Goal: Information Seeking & Learning: Check status

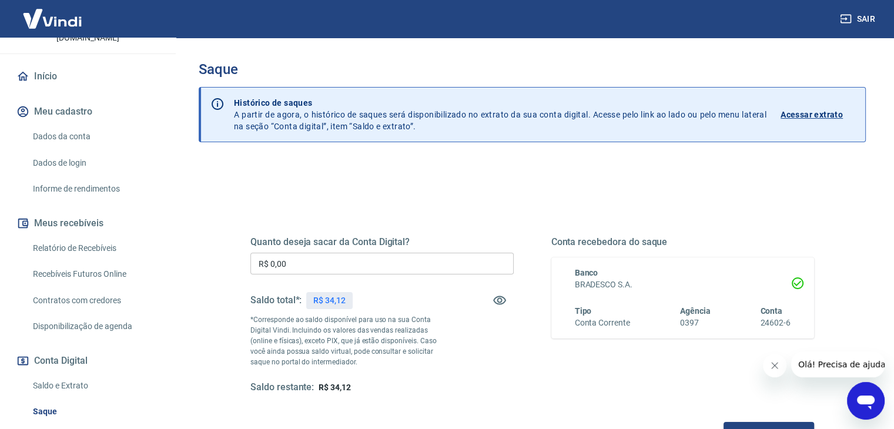
scroll to position [118, 0]
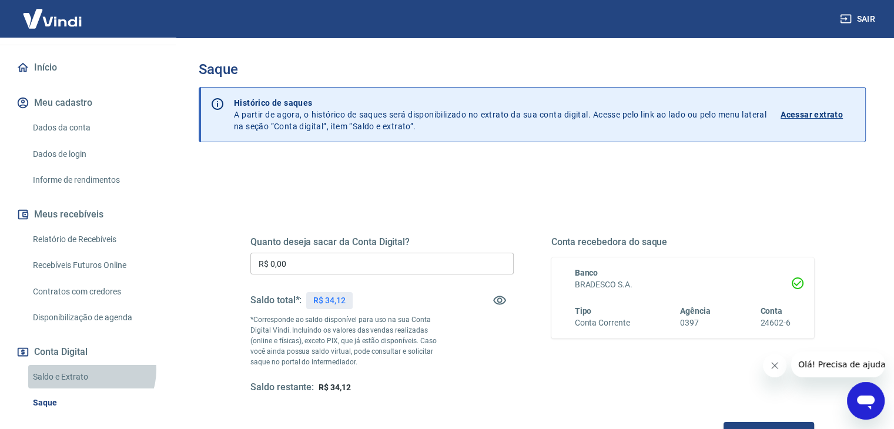
click at [87, 365] on link "Saldo e Extrato" at bounding box center [94, 377] width 133 height 24
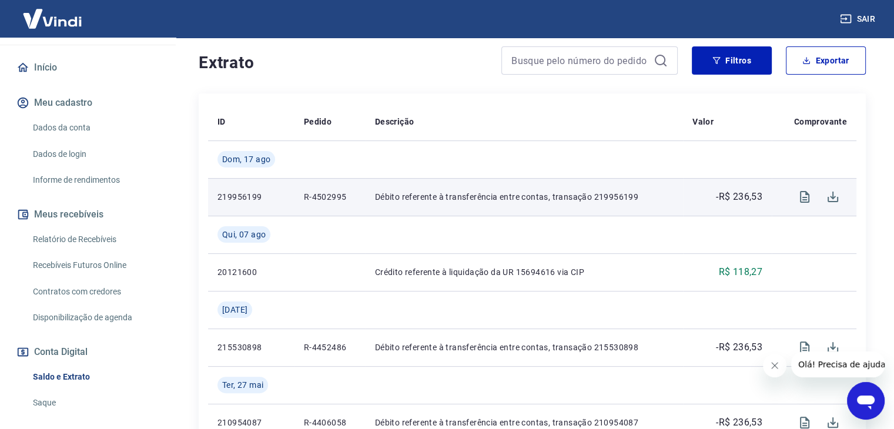
scroll to position [235, 0]
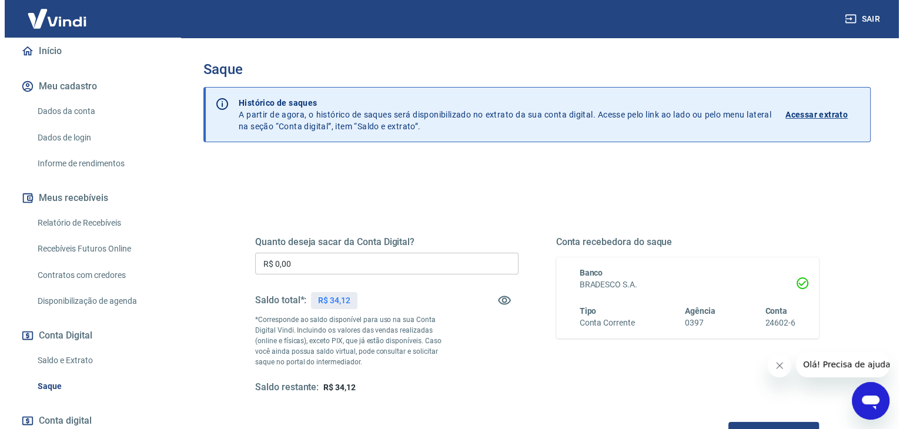
scroll to position [196, 0]
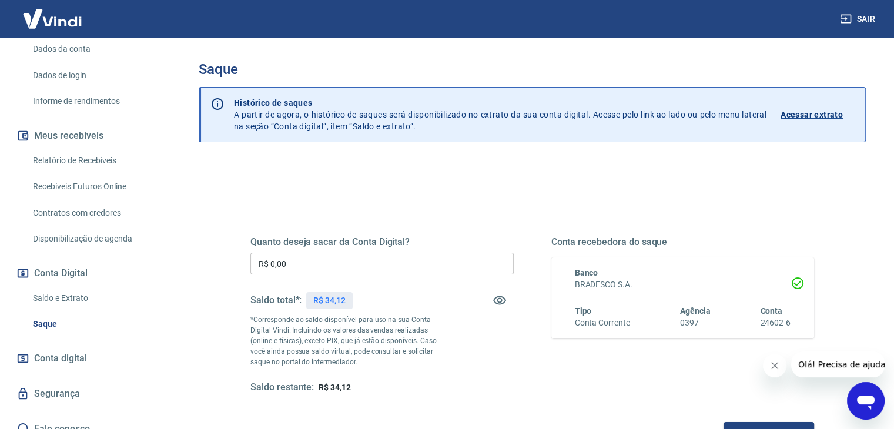
drag, startPoint x: 82, startPoint y: 216, endPoint x: 145, endPoint y: 181, distance: 72.4
click at [82, 227] on link "Disponibilização de agenda" at bounding box center [94, 239] width 133 height 24
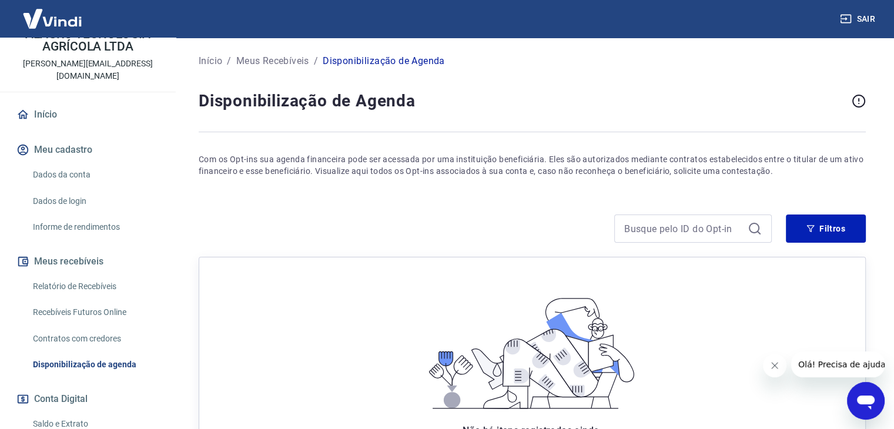
scroll to position [20, 0]
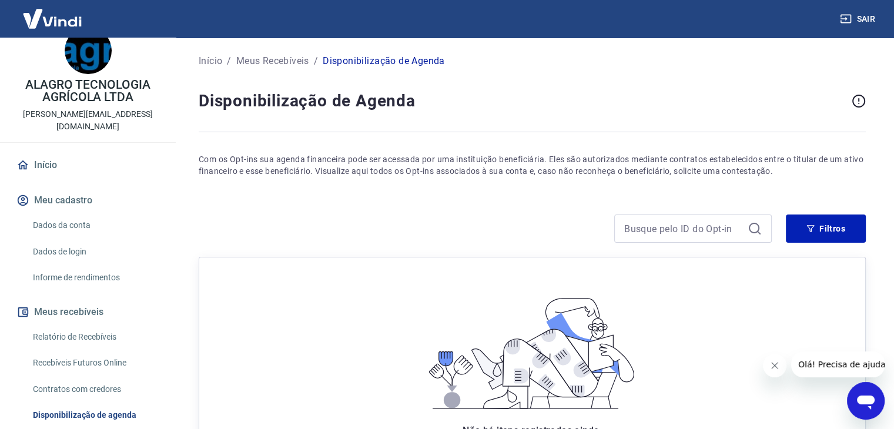
click at [64, 213] on link "Dados da conta" at bounding box center [94, 225] width 133 height 24
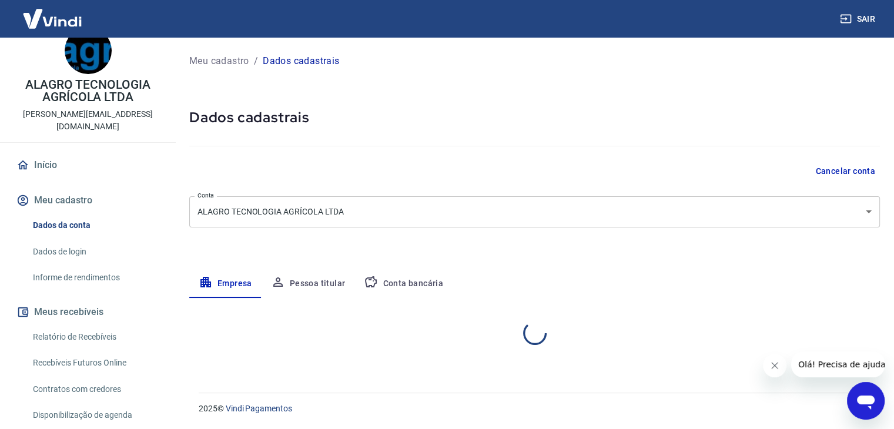
select select "SP"
select select "business"
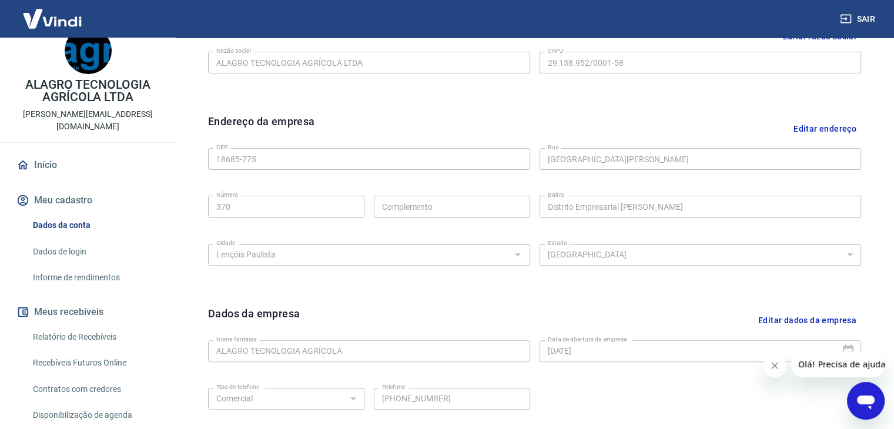
scroll to position [353, 0]
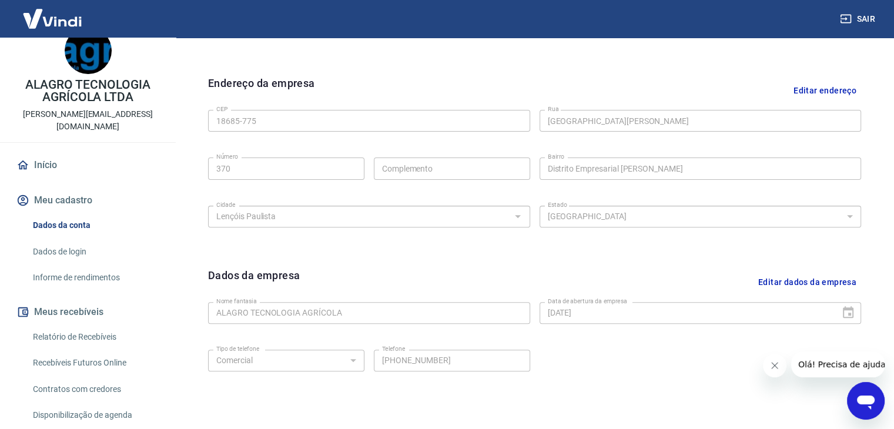
click at [74, 152] on link "Início" at bounding box center [88, 165] width 148 height 26
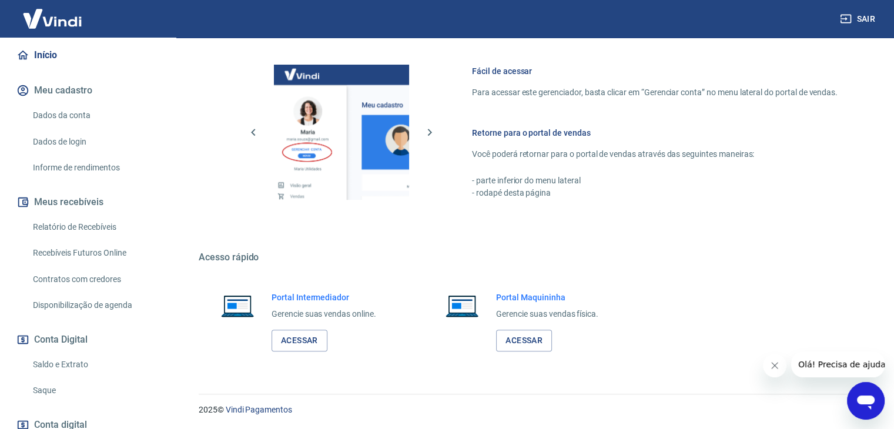
scroll to position [138, 0]
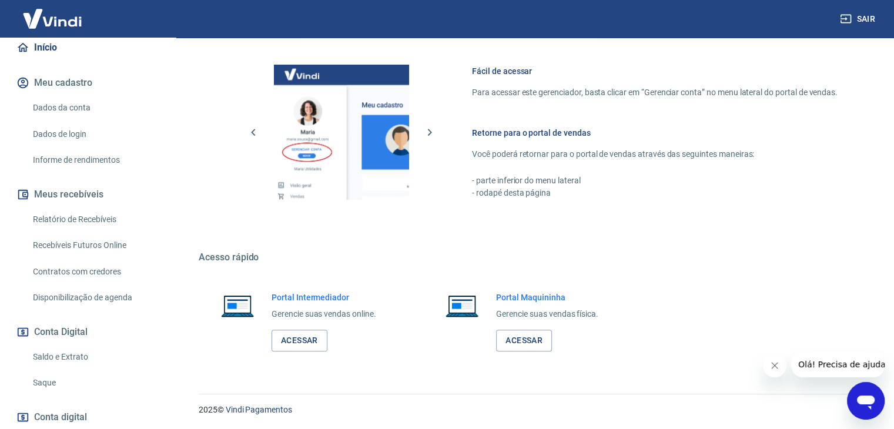
click at [73, 208] on link "Relatório de Recebíveis" at bounding box center [94, 220] width 133 height 24
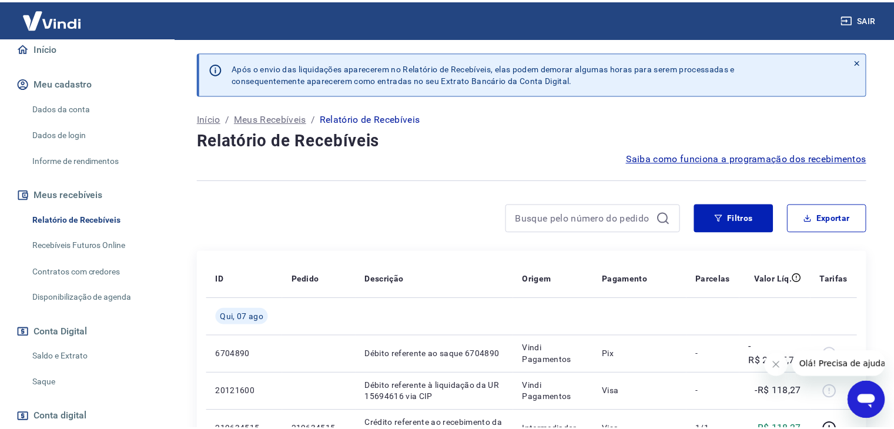
scroll to position [196, 0]
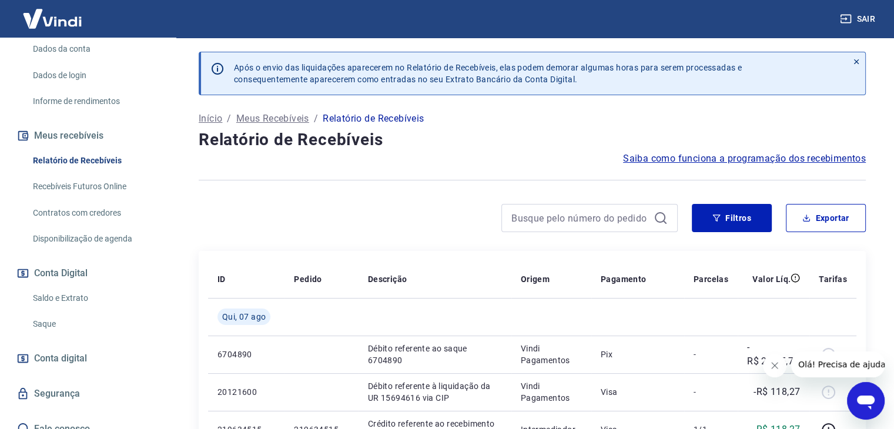
click at [51, 286] on link "Saldo e Extrato" at bounding box center [94, 298] width 133 height 24
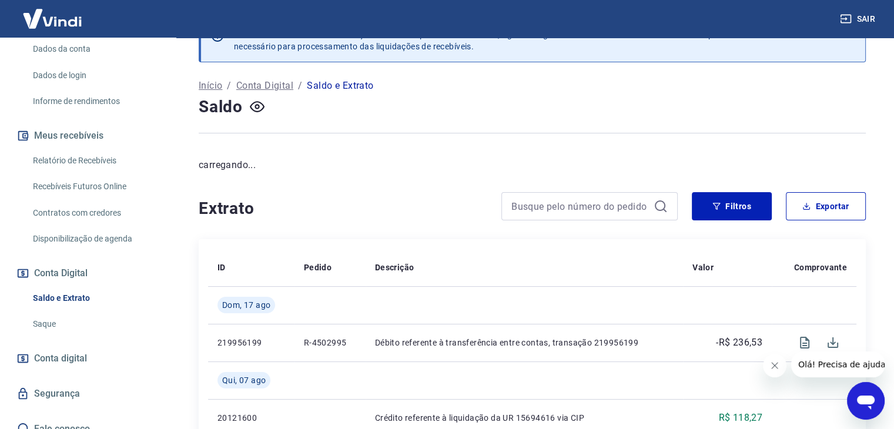
scroll to position [118, 0]
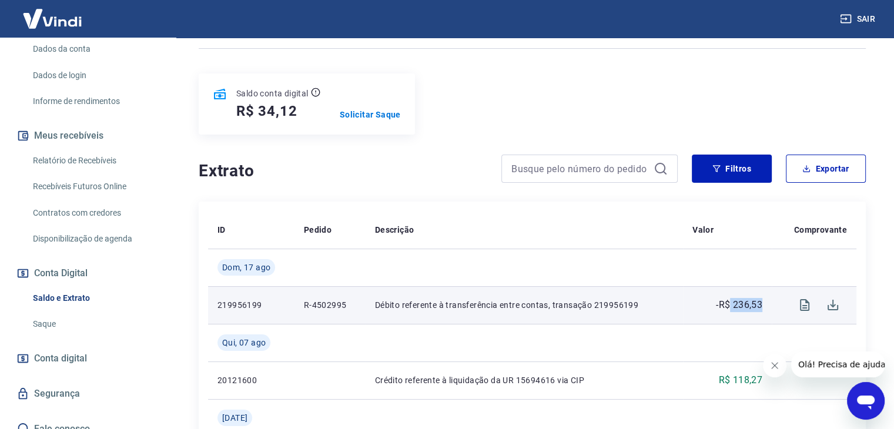
drag, startPoint x: 730, startPoint y: 308, endPoint x: 763, endPoint y: 306, distance: 33.0
click at [763, 306] on td "-R$ 236,53" at bounding box center [727, 305] width 89 height 38
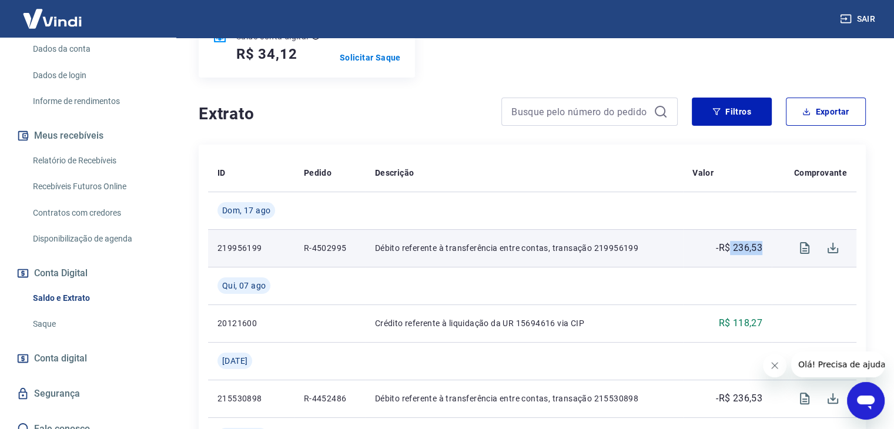
scroll to position [176, 0]
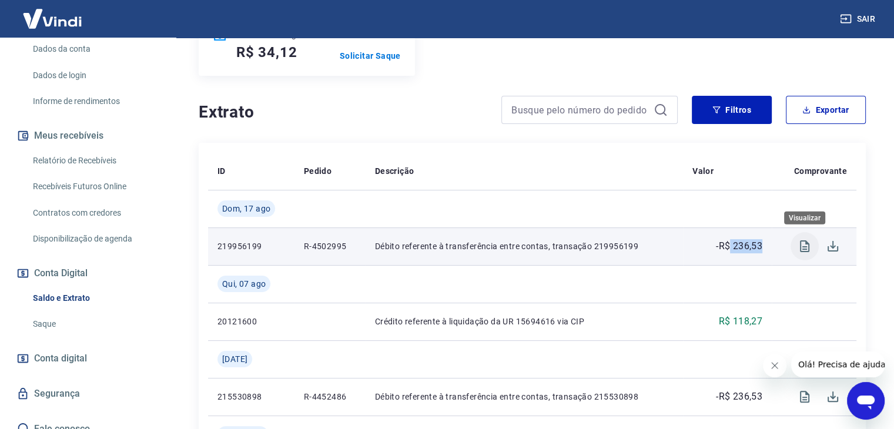
click at [814, 243] on button "Visualizar" at bounding box center [805, 246] width 28 height 28
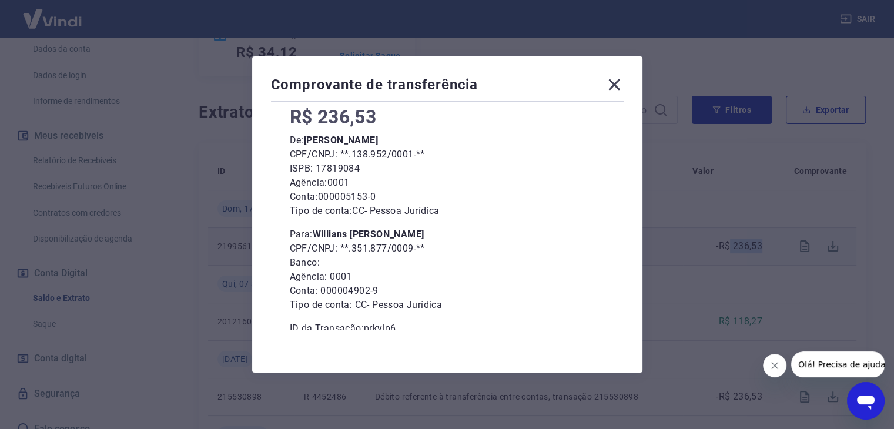
scroll to position [88, 0]
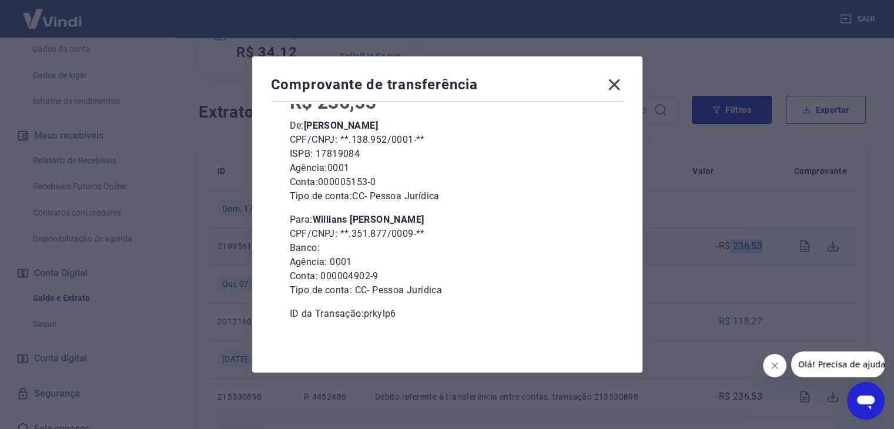
drag, startPoint x: 318, startPoint y: 219, endPoint x: 447, endPoint y: 217, distance: 129.4
click at [447, 217] on p "Para: [PERSON_NAME]" at bounding box center [447, 220] width 315 height 14
drag, startPoint x: 357, startPoint y: 235, endPoint x: 417, endPoint y: 236, distance: 60.0
click at [417, 236] on p "CPF/CNPJ: **.351.877/0009-**" at bounding box center [447, 234] width 315 height 14
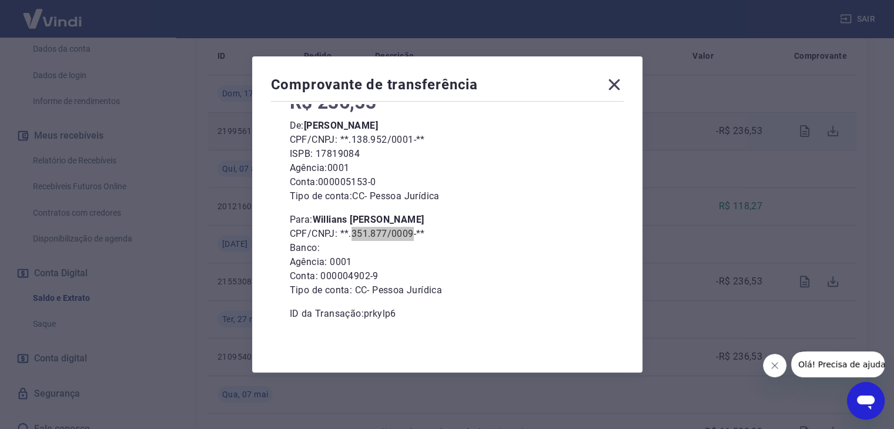
scroll to position [294, 0]
click at [624, 89] on icon at bounding box center [614, 84] width 19 height 19
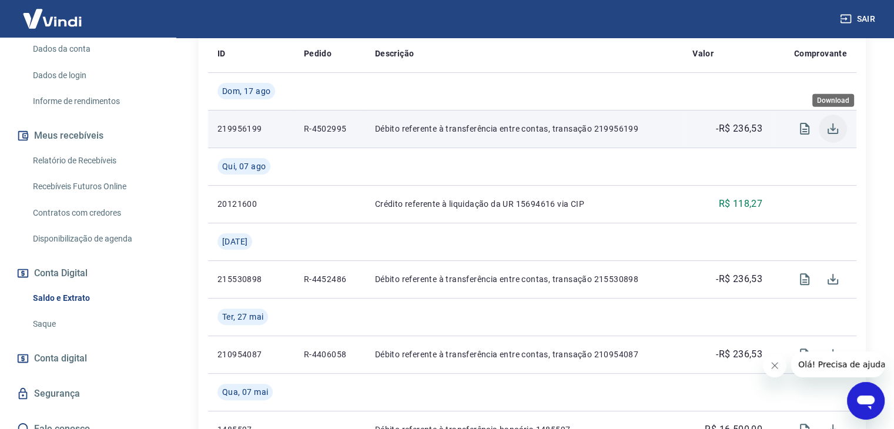
click at [828, 124] on icon "Download" at bounding box center [833, 129] width 14 height 14
drag, startPoint x: 311, startPoint y: 129, endPoint x: 351, endPoint y: 132, distance: 40.1
click at [351, 132] on p "R-4502995" at bounding box center [330, 129] width 52 height 12
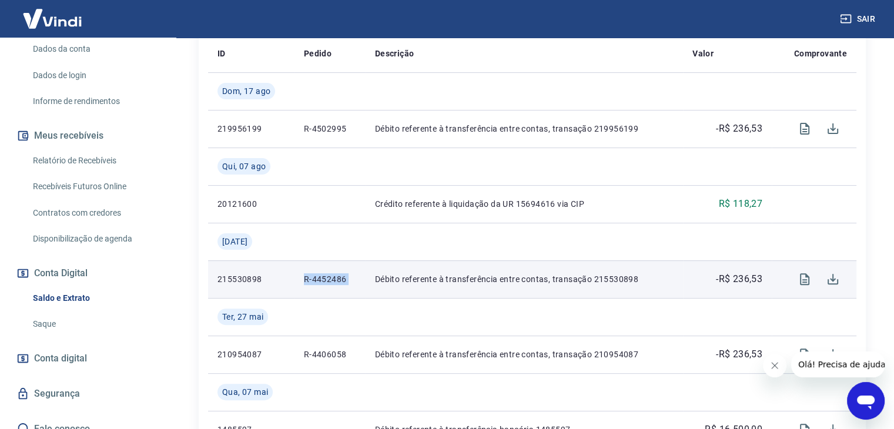
drag, startPoint x: 306, startPoint y: 282, endPoint x: 368, endPoint y: 276, distance: 62.6
click at [368, 276] on tr "215530898 R-4452486 Débito referente à transferência entre contas, transação 21…" at bounding box center [532, 279] width 649 height 38
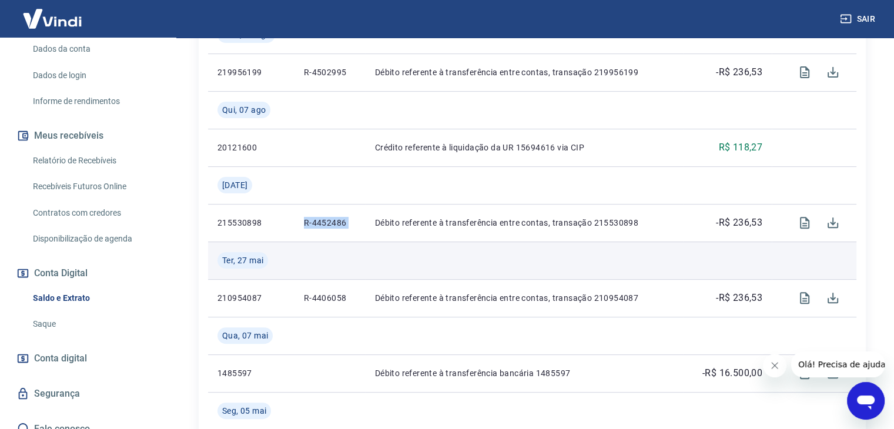
scroll to position [353, 0]
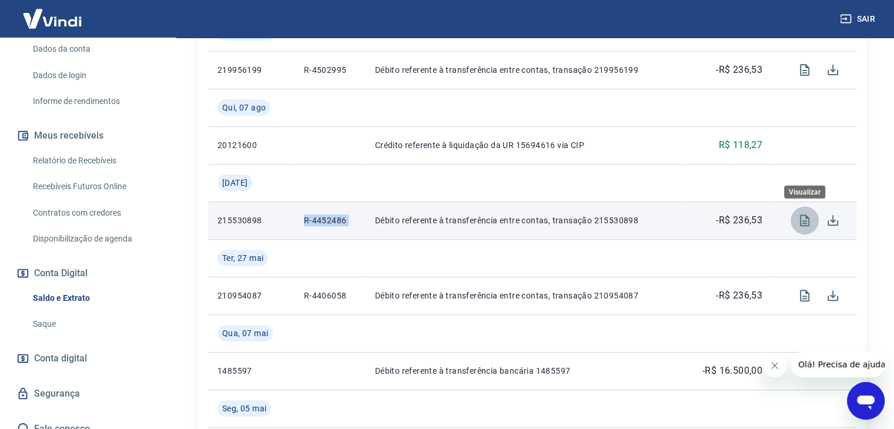
click at [800, 217] on icon "Visualizar" at bounding box center [804, 221] width 9 height 12
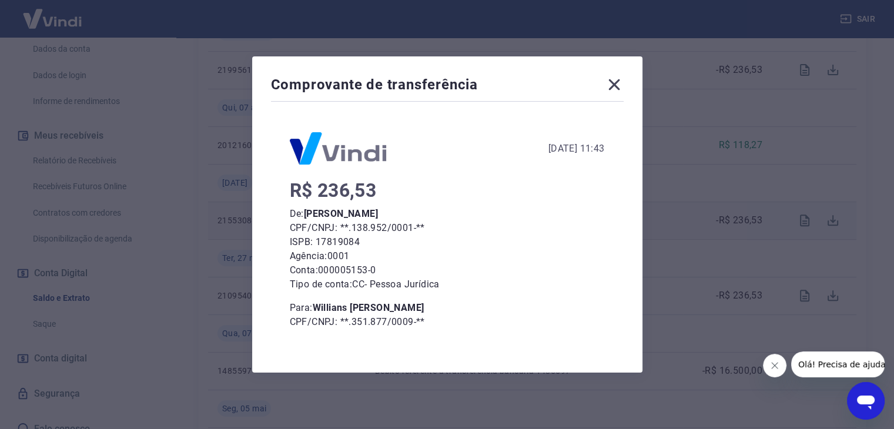
drag, startPoint x: 318, startPoint y: 308, endPoint x: 444, endPoint y: 302, distance: 126.5
click at [444, 302] on p "Para: [PERSON_NAME]" at bounding box center [447, 308] width 315 height 14
copy p "Willians [PERSON_NAME]"
click at [615, 76] on icon at bounding box center [614, 84] width 19 height 19
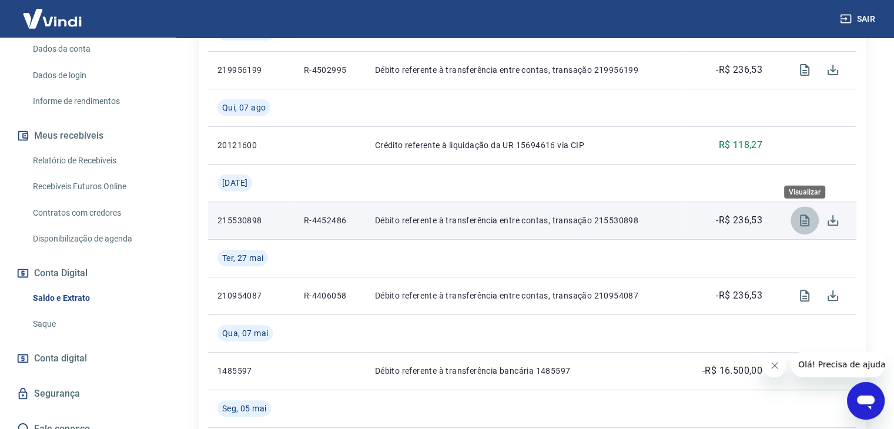
click at [804, 221] on icon "Visualizar" at bounding box center [804, 221] width 9 height 12
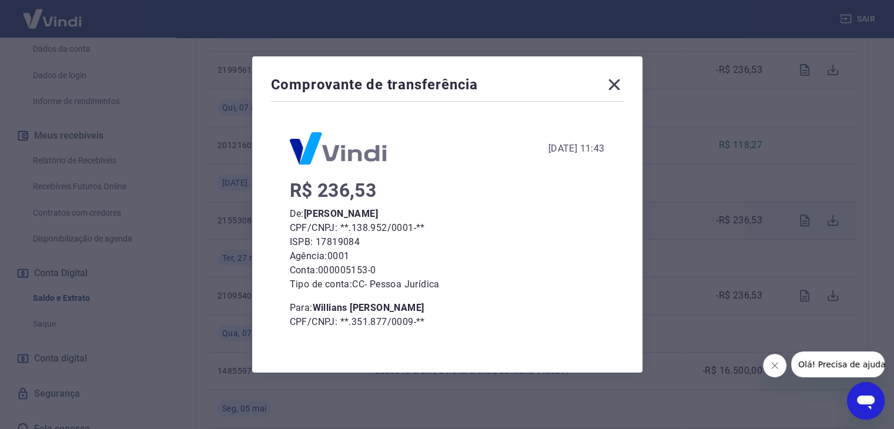
click at [620, 83] on icon at bounding box center [614, 84] width 11 height 11
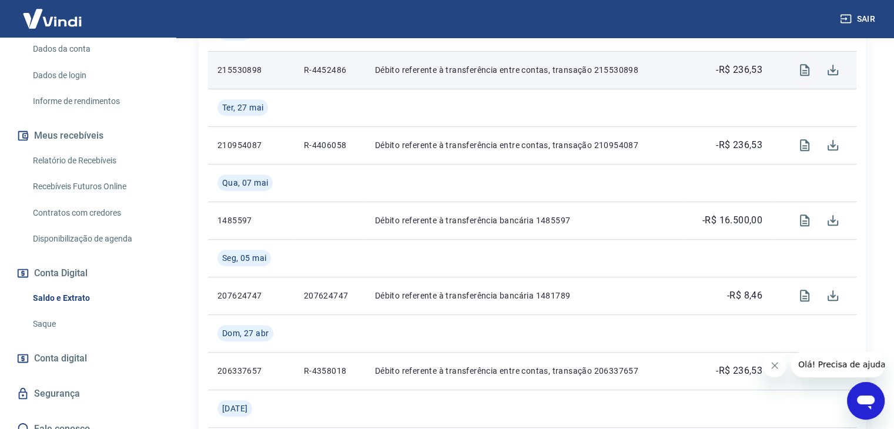
scroll to position [529, 0]
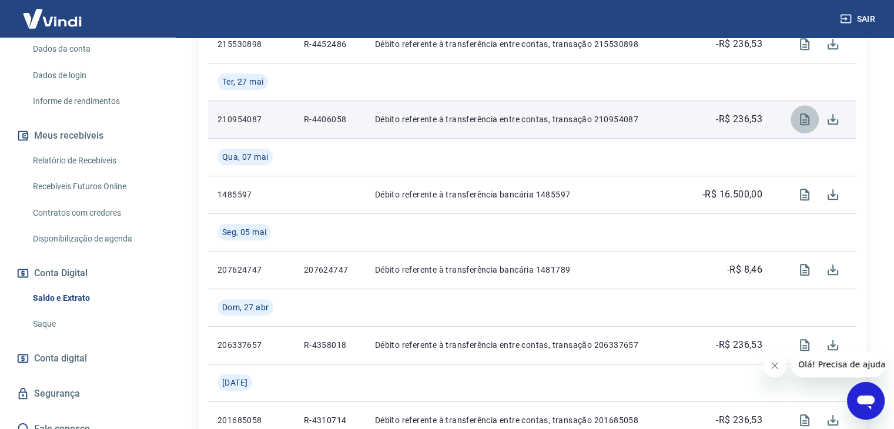
click at [806, 116] on icon "Visualizar" at bounding box center [804, 119] width 9 height 12
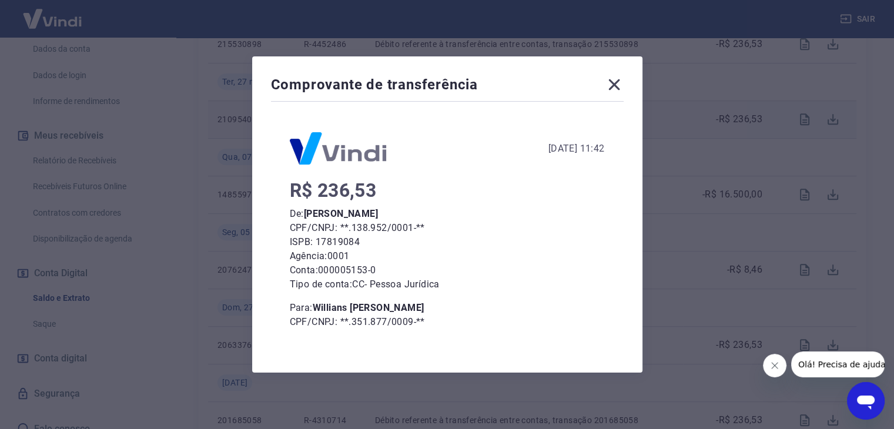
click at [621, 77] on icon at bounding box center [614, 84] width 19 height 19
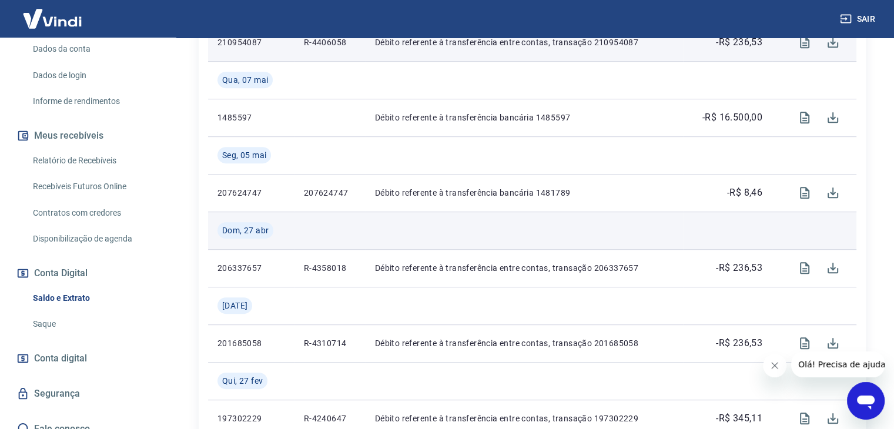
scroll to position [647, 0]
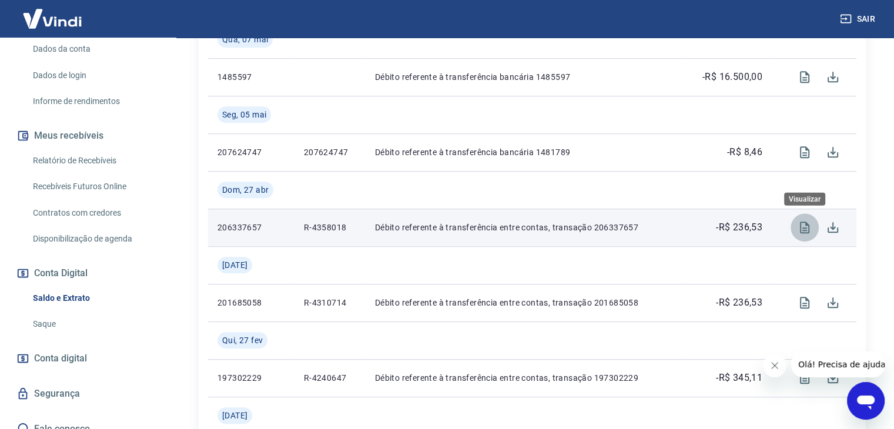
click at [808, 225] on icon "Visualizar" at bounding box center [804, 228] width 9 height 12
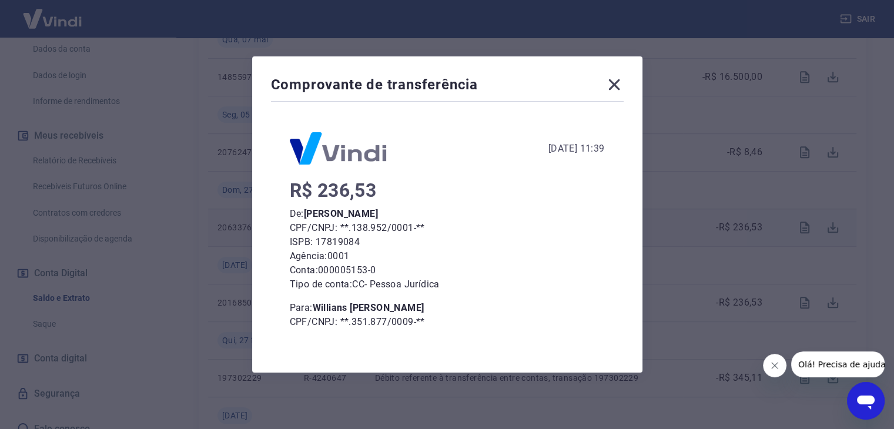
click at [624, 81] on icon at bounding box center [614, 84] width 19 height 19
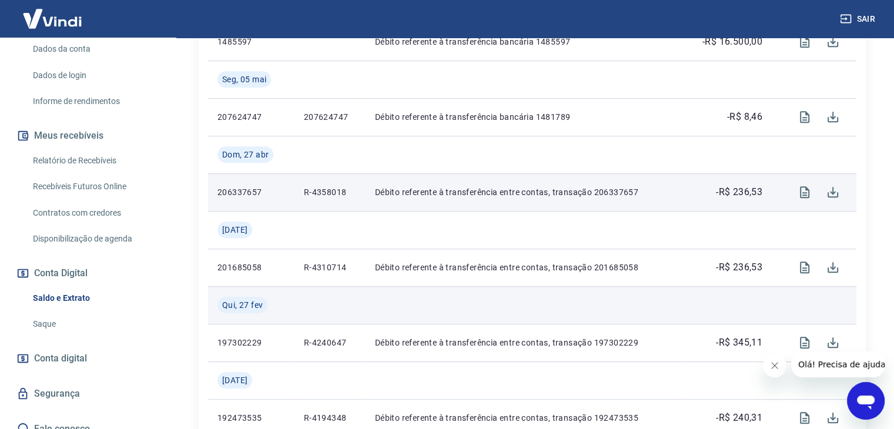
scroll to position [823, 0]
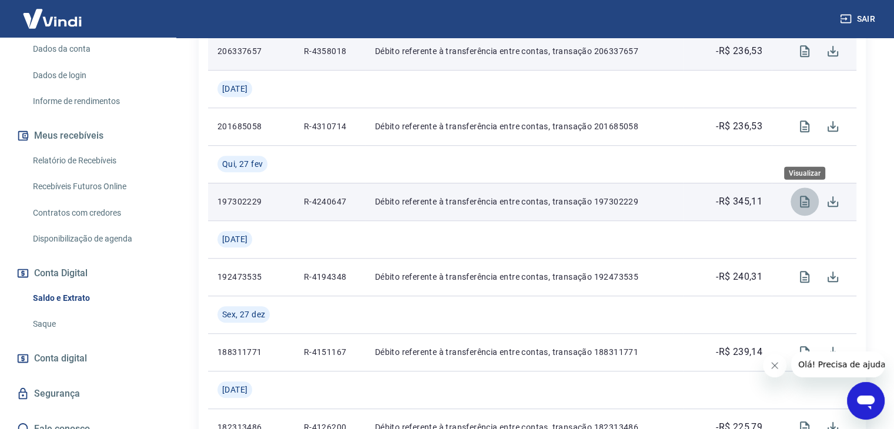
click at [798, 206] on icon "Visualizar" at bounding box center [805, 202] width 14 height 14
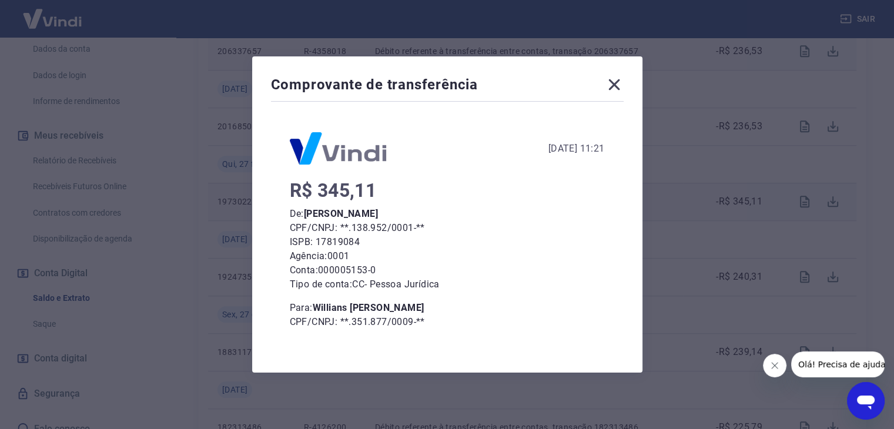
click at [615, 81] on icon at bounding box center [614, 84] width 11 height 11
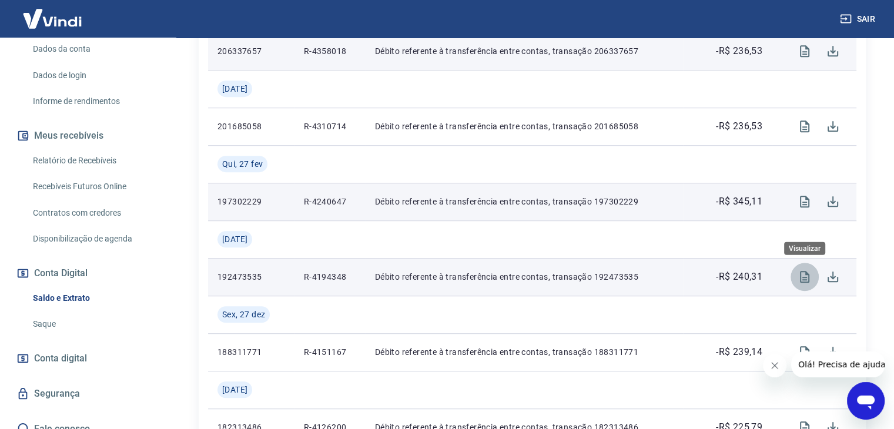
click at [794, 278] on button "Visualizar" at bounding box center [805, 277] width 28 height 28
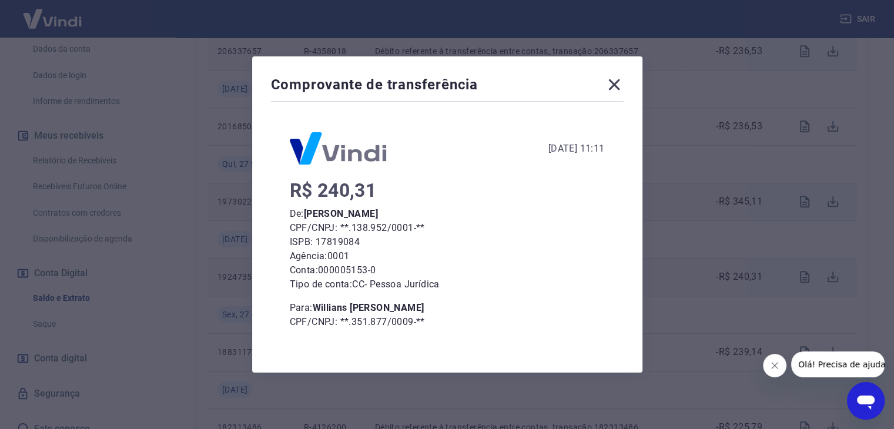
click at [615, 85] on icon at bounding box center [614, 84] width 19 height 19
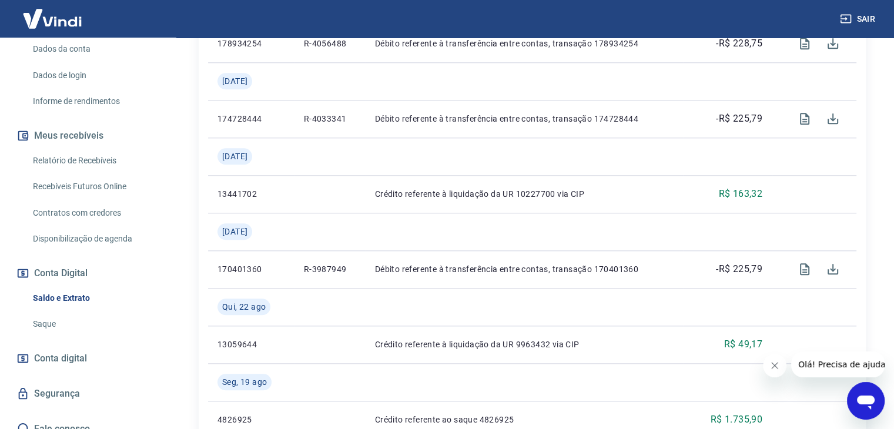
scroll to position [1294, 0]
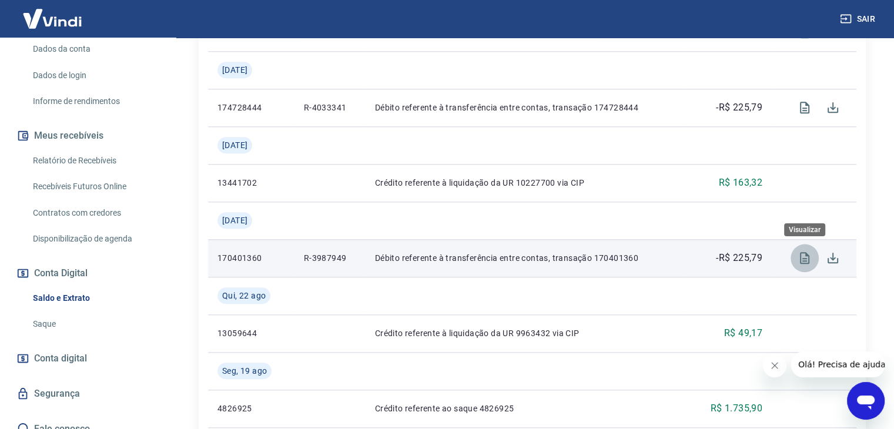
click at [794, 266] on button "Visualizar" at bounding box center [805, 258] width 28 height 28
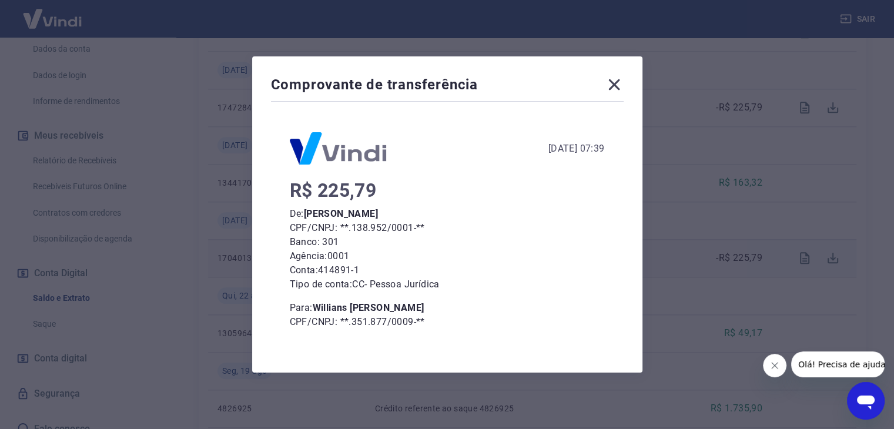
click at [620, 77] on icon at bounding box center [614, 84] width 19 height 19
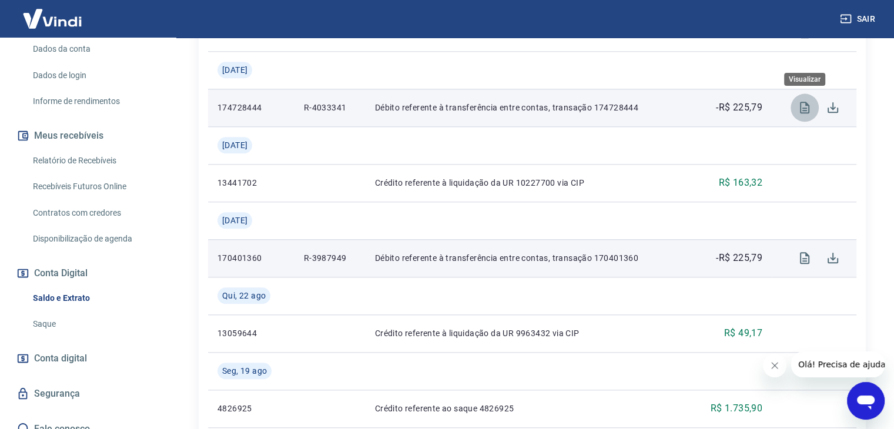
click at [796, 116] on button "Visualizar" at bounding box center [805, 107] width 28 height 28
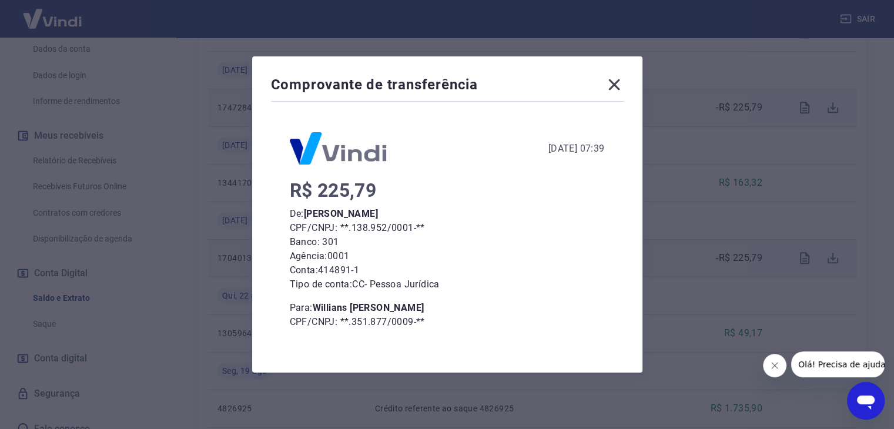
click at [616, 87] on icon at bounding box center [614, 84] width 11 height 11
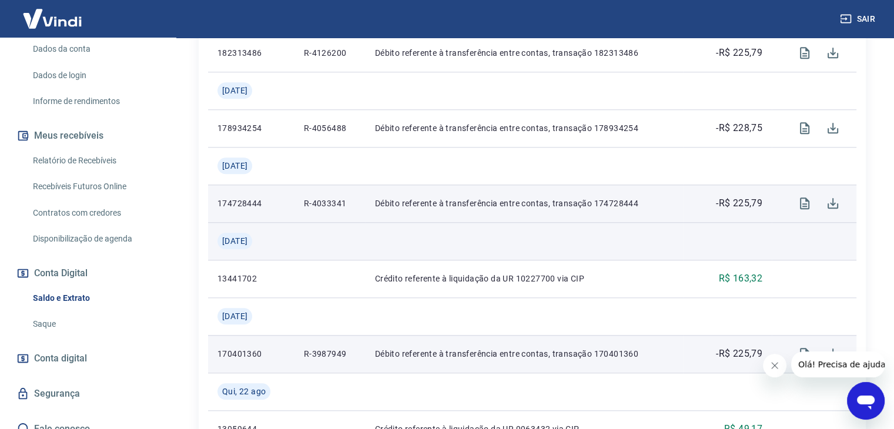
scroll to position [1176, 0]
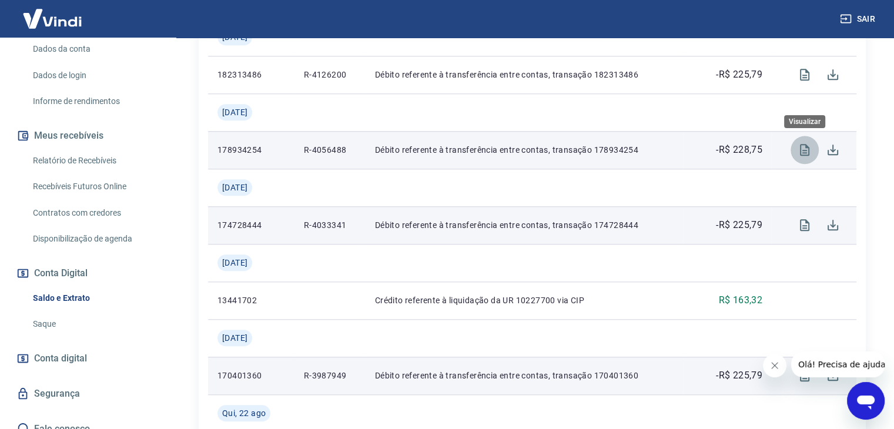
click at [794, 153] on button "Visualizar" at bounding box center [805, 150] width 28 height 28
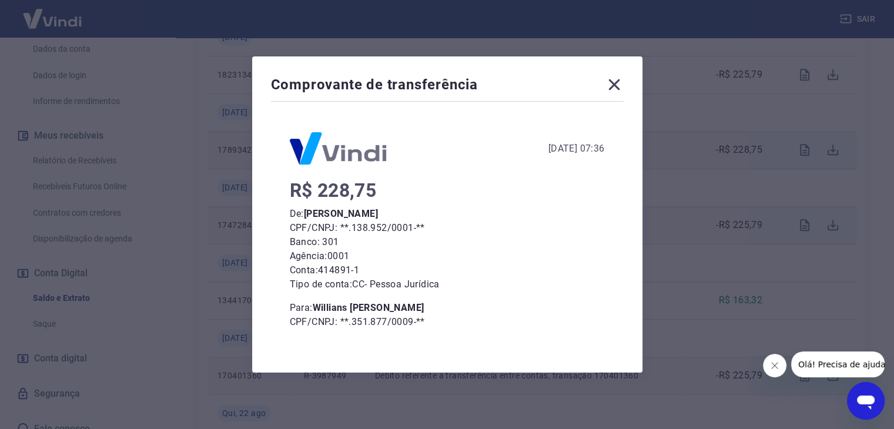
click at [623, 92] on icon at bounding box center [614, 84] width 19 height 19
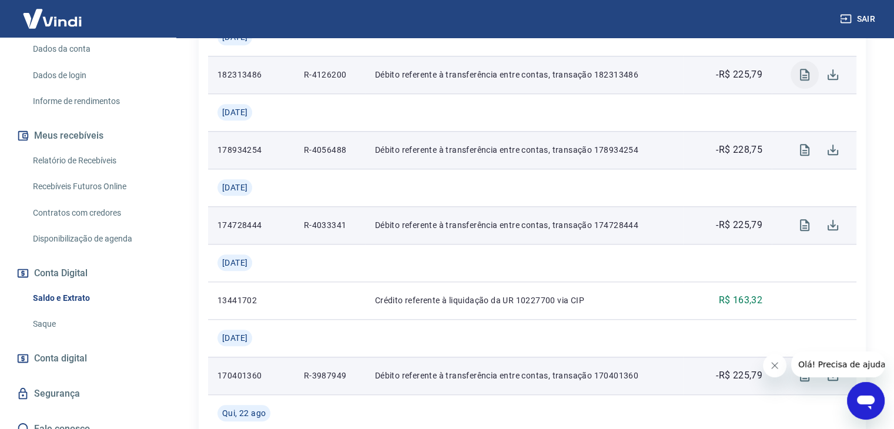
click at [808, 72] on icon "Visualizar" at bounding box center [804, 75] width 9 height 12
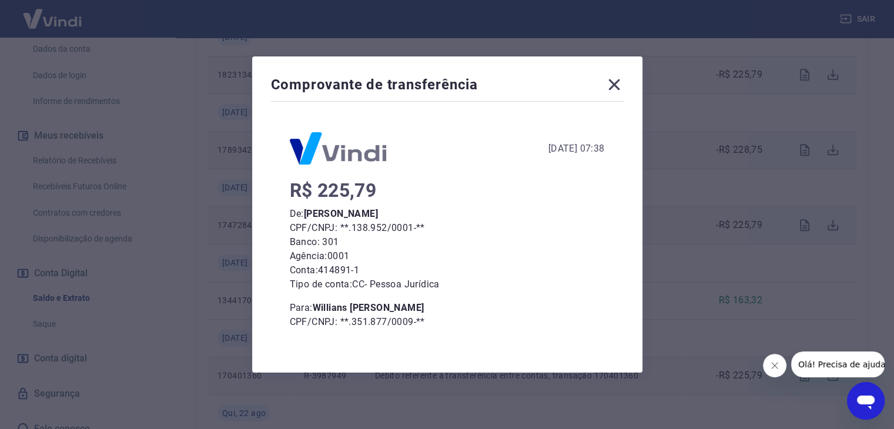
click at [618, 88] on icon at bounding box center [614, 84] width 19 height 19
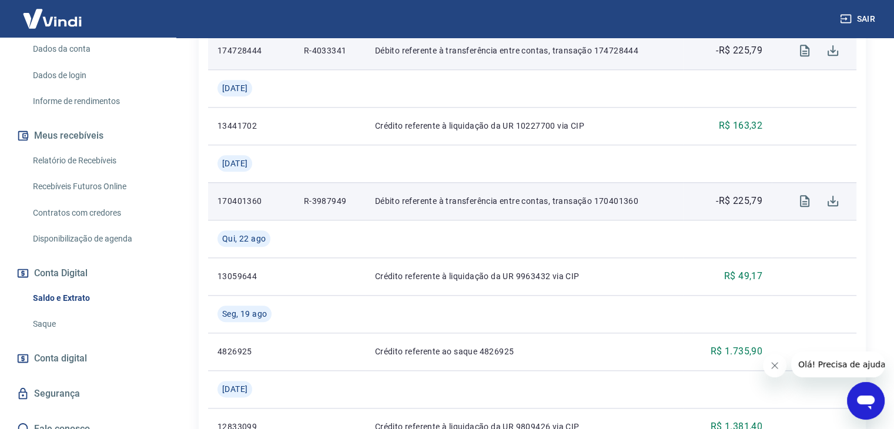
scroll to position [1352, 0]
click at [800, 197] on icon "Visualizar" at bounding box center [805, 199] width 14 height 14
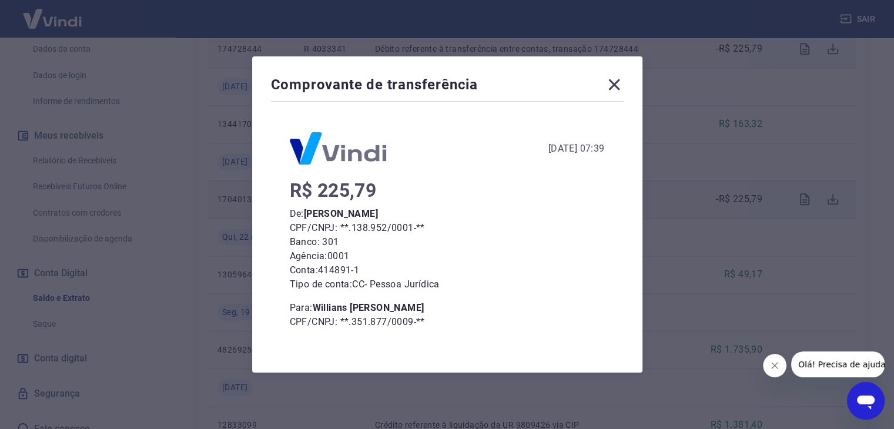
click at [620, 82] on icon at bounding box center [614, 84] width 11 height 11
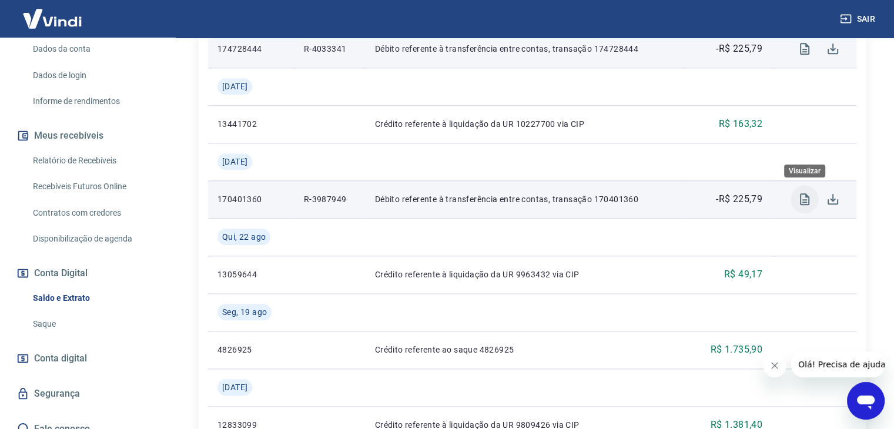
scroll to position [977, 0]
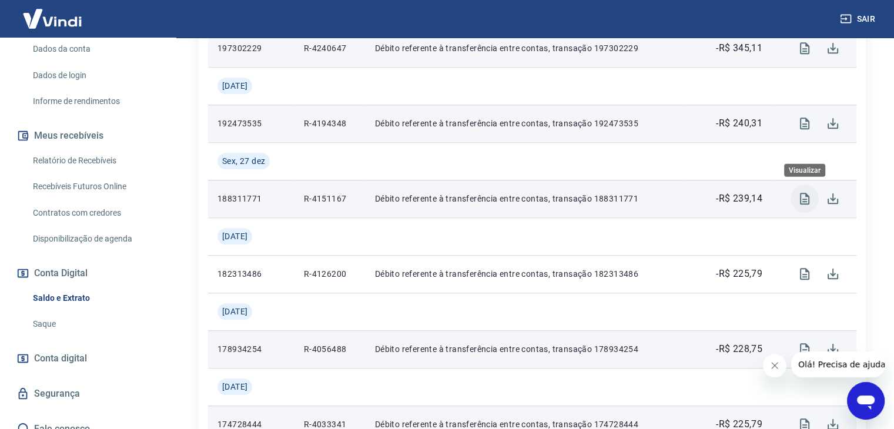
click at [805, 199] on icon "Visualizar" at bounding box center [804, 199] width 9 height 12
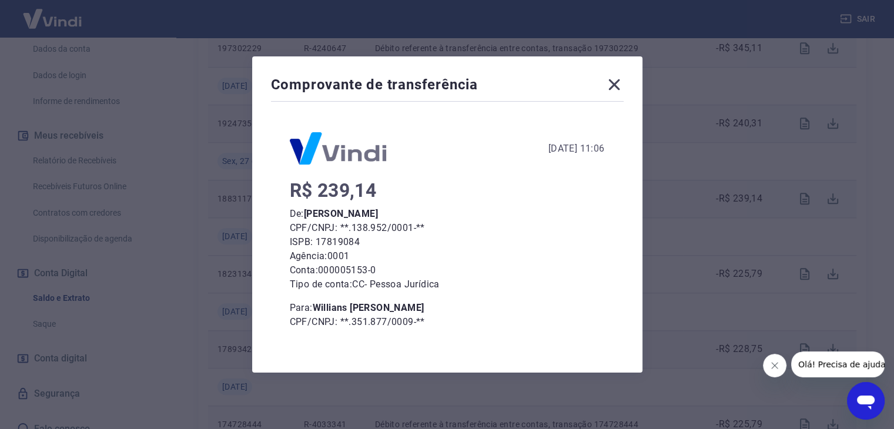
scroll to position [59, 0]
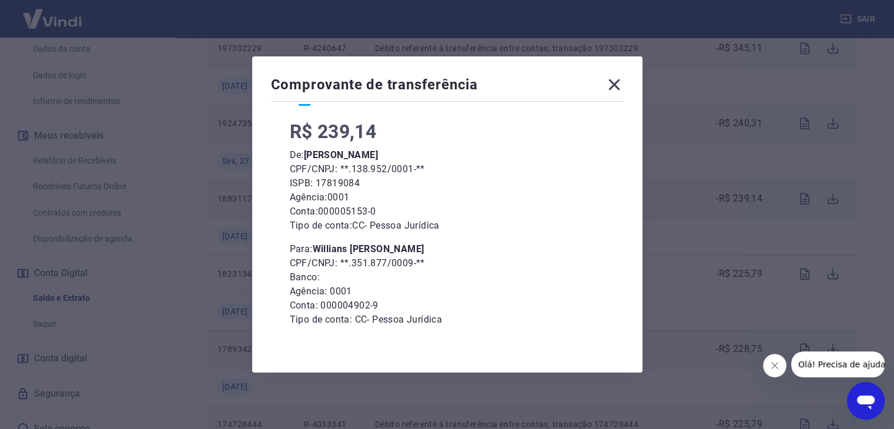
drag, startPoint x: 320, startPoint y: 252, endPoint x: 464, endPoint y: 246, distance: 143.6
click at [464, 246] on p "Para: [PERSON_NAME]" at bounding box center [447, 249] width 315 height 14
copy b "Willians [PERSON_NAME]"
click at [624, 73] on div "Comprovante de transferência [DATE] 11:06 R$ 239,14 De: [PERSON_NAME] CPF/CNPJ:…" at bounding box center [447, 214] width 390 height 316
click at [624, 81] on icon at bounding box center [614, 84] width 19 height 19
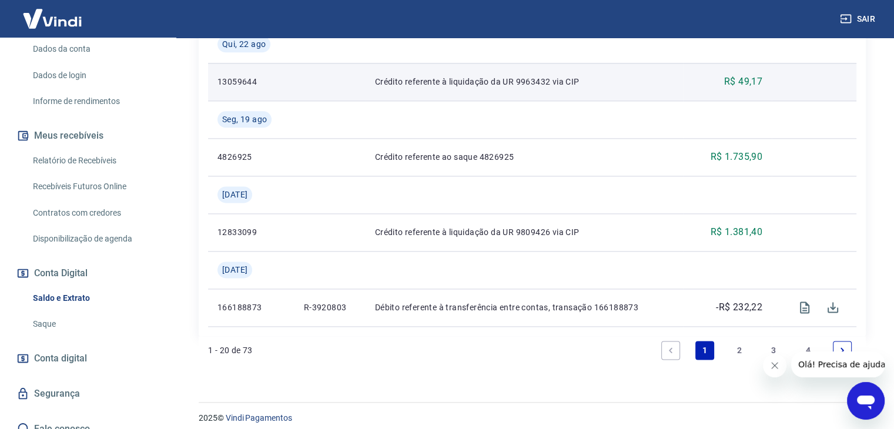
scroll to position [1555, 0]
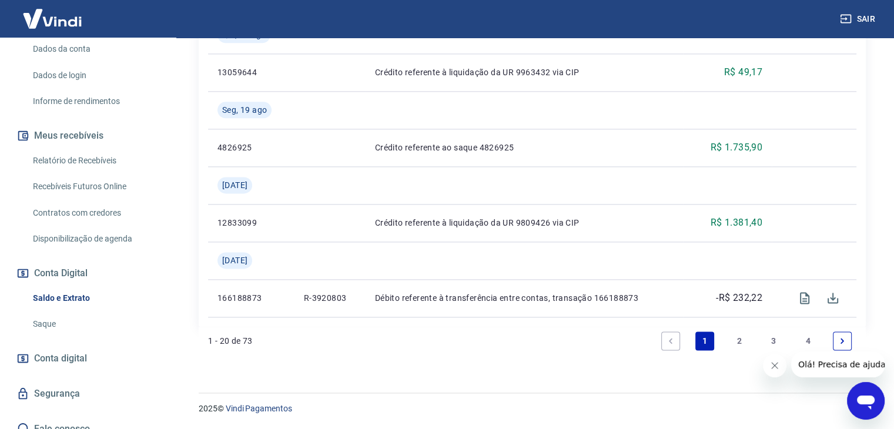
click at [741, 346] on link "2" at bounding box center [739, 341] width 19 height 19
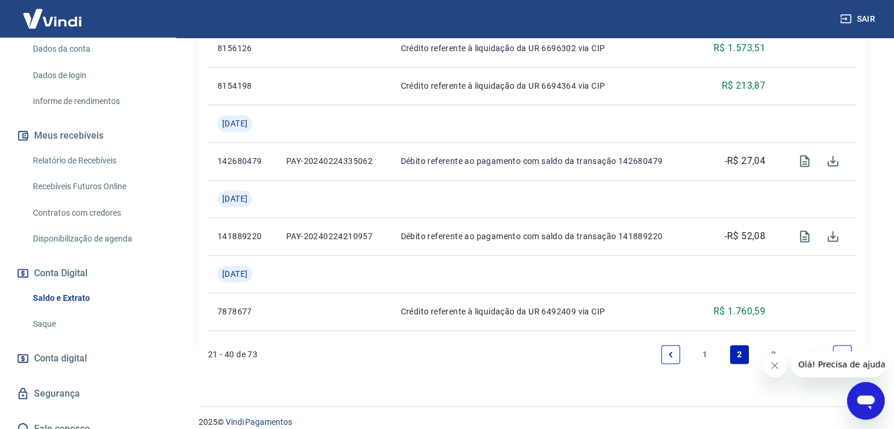
scroll to position [1470, 0]
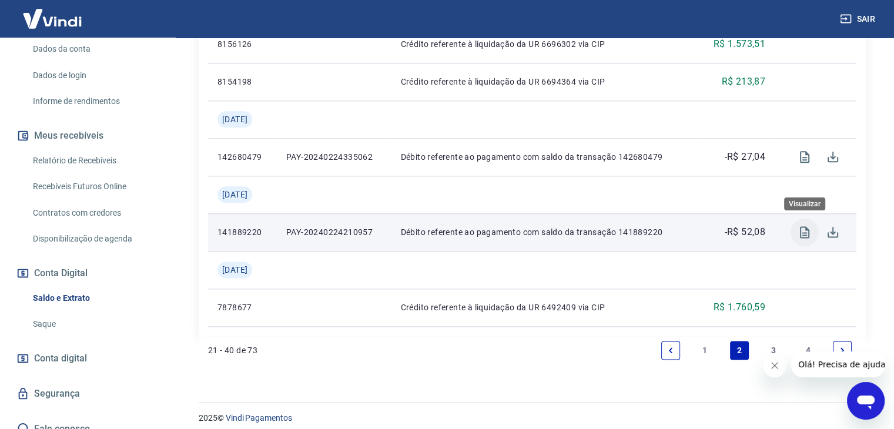
click at [794, 233] on button "Visualizar" at bounding box center [805, 232] width 28 height 28
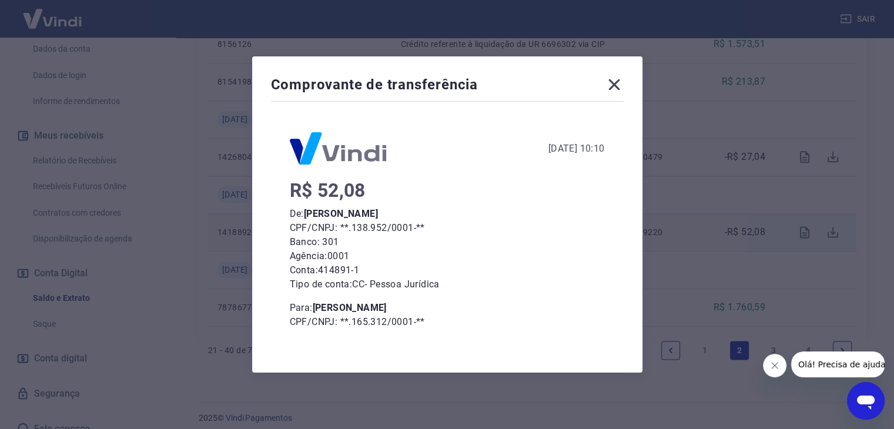
scroll to position [102, 0]
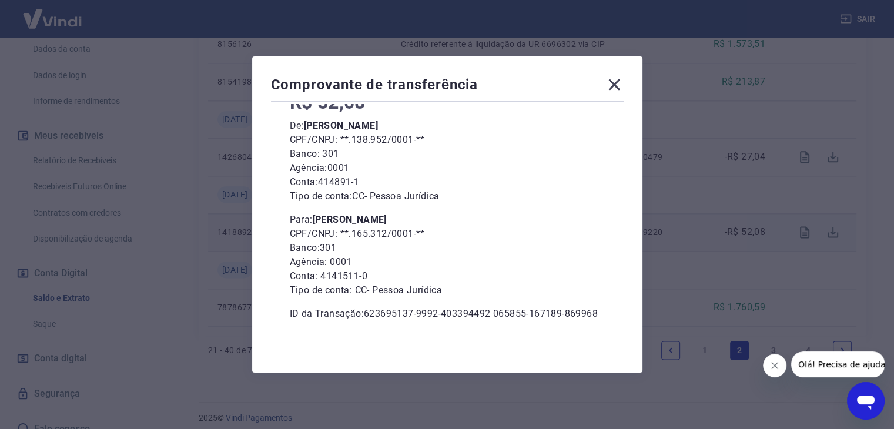
click at [616, 90] on icon at bounding box center [614, 84] width 19 height 19
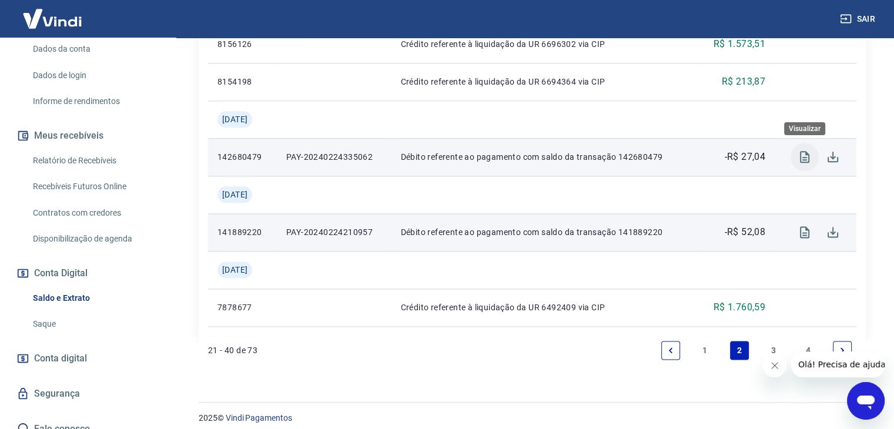
click at [801, 155] on icon "Visualizar" at bounding box center [805, 157] width 14 height 14
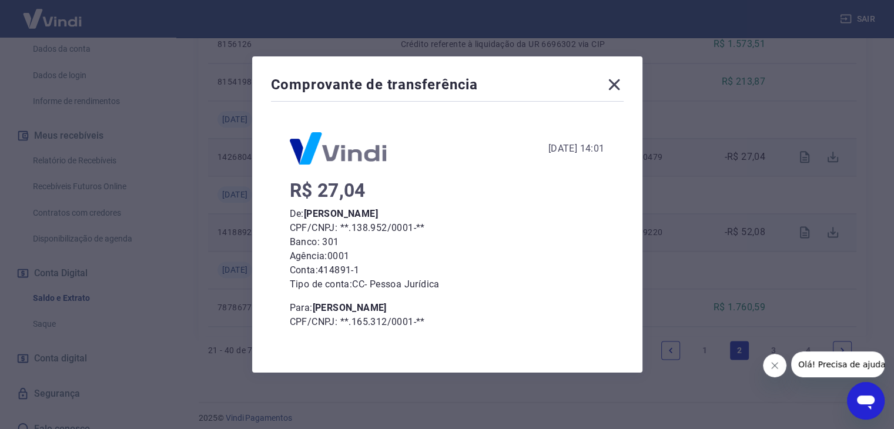
click at [612, 88] on icon at bounding box center [614, 84] width 19 height 19
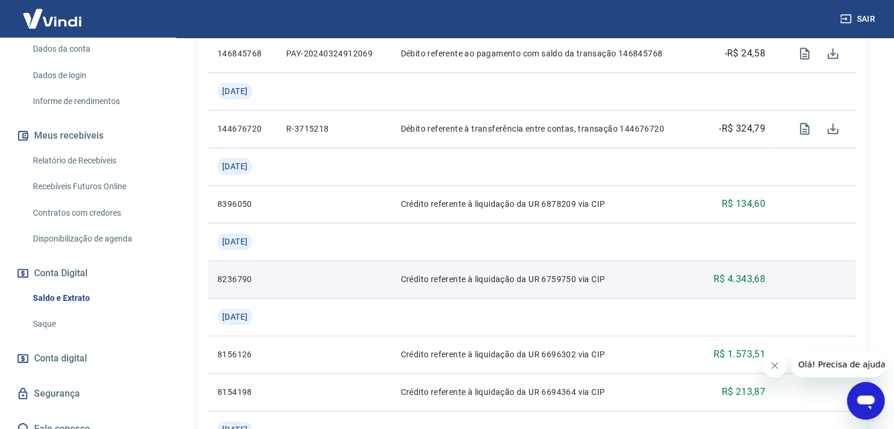
scroll to position [1117, 0]
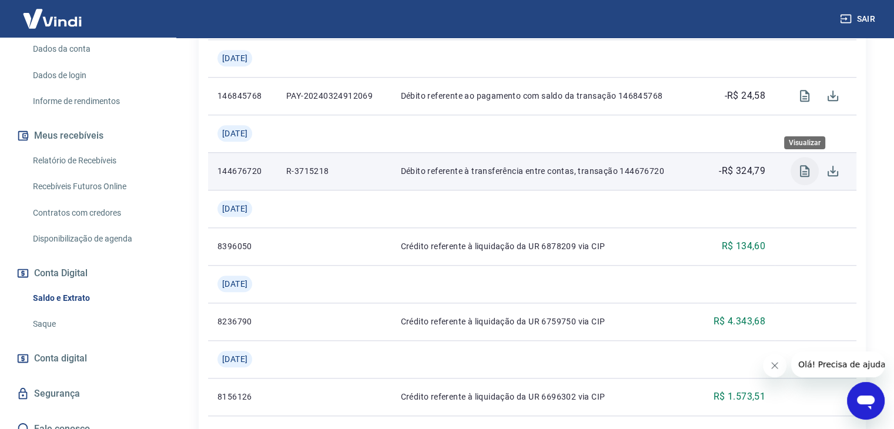
click at [796, 171] on button "Visualizar" at bounding box center [805, 171] width 28 height 28
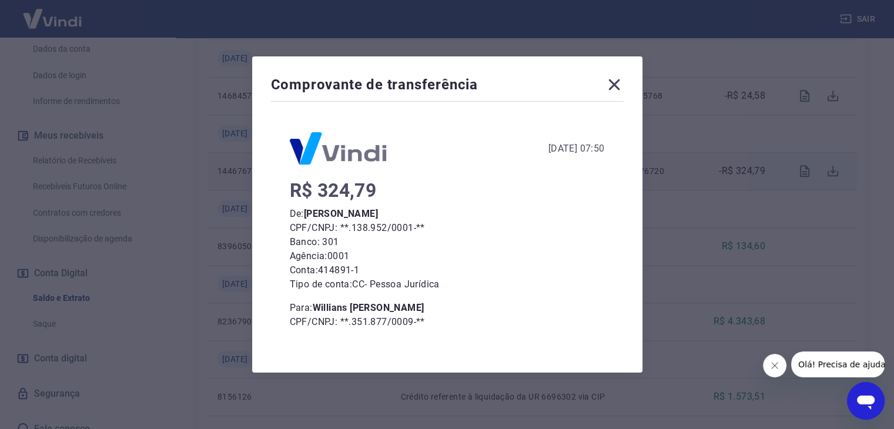
click at [624, 92] on icon at bounding box center [614, 84] width 19 height 19
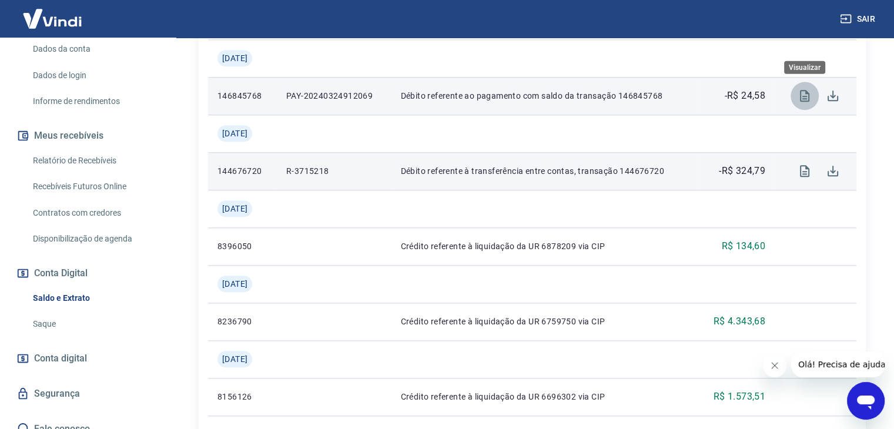
click at [807, 104] on button "Visualizar" at bounding box center [805, 96] width 28 height 28
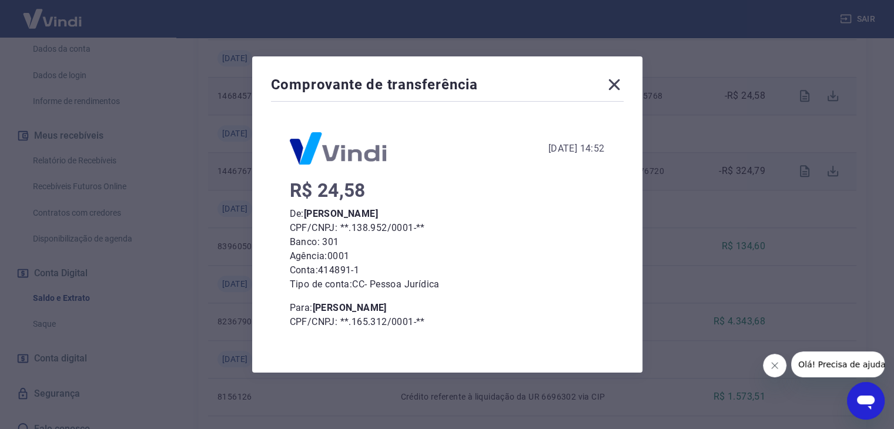
drag, startPoint x: 315, startPoint y: 309, endPoint x: 433, endPoint y: 304, distance: 118.3
click at [433, 304] on p "Para: [PERSON_NAME]" at bounding box center [447, 308] width 315 height 14
click at [333, 321] on p "CPF/CNPJ: **.165.312/0001-**" at bounding box center [447, 322] width 315 height 14
drag, startPoint x: 319, startPoint y: 306, endPoint x: 436, endPoint y: 315, distance: 117.3
click at [436, 315] on div "Para: [PERSON_NAME] CPF/CNPJ: **.165.312/0001-** Banco: 301 Agência: 0001 Conta…" at bounding box center [447, 343] width 315 height 85
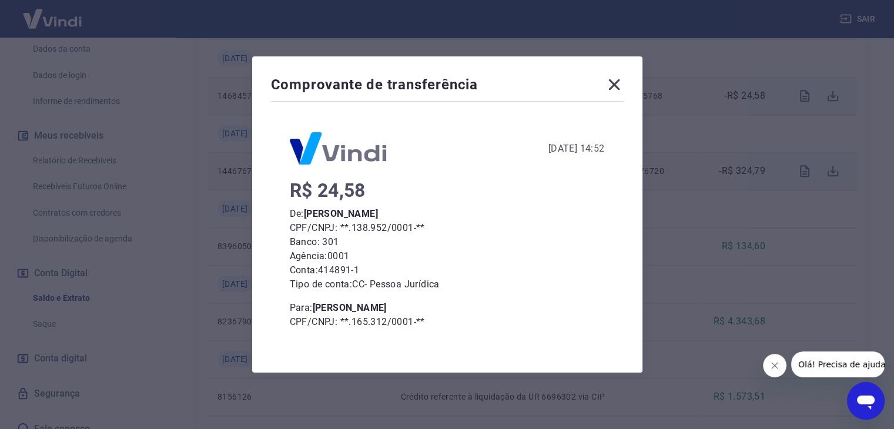
copy b "[PERSON_NAME]"
click at [614, 88] on icon at bounding box center [614, 84] width 11 height 11
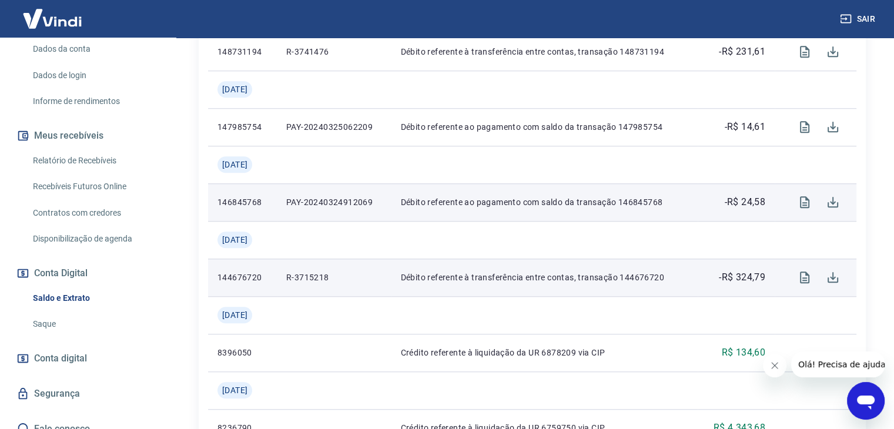
scroll to position [1009, 0]
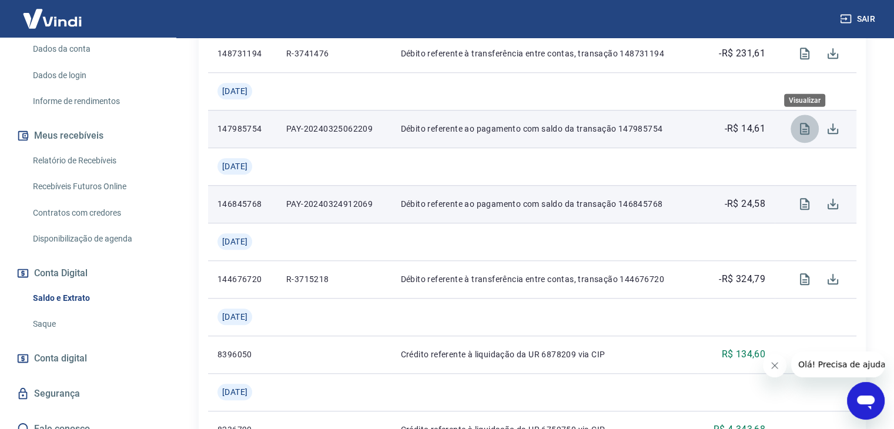
click at [800, 136] on button "Visualizar" at bounding box center [805, 129] width 28 height 28
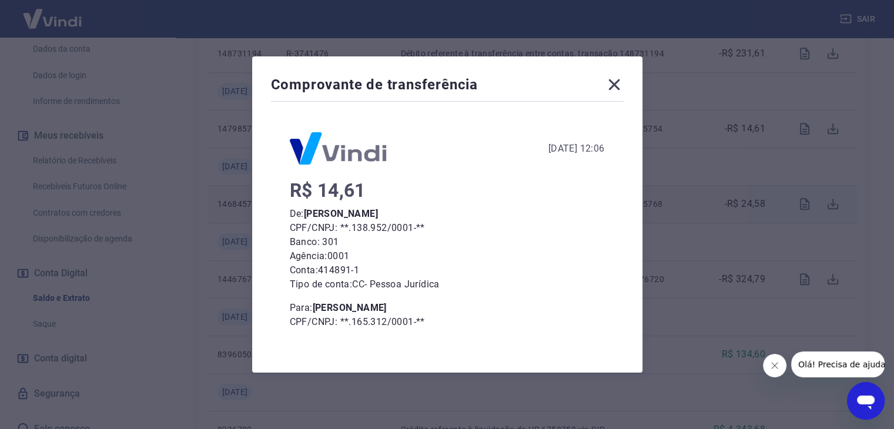
drag, startPoint x: 611, startPoint y: 77, endPoint x: 663, endPoint y: 29, distance: 71.2
click at [612, 76] on icon at bounding box center [614, 84] width 19 height 19
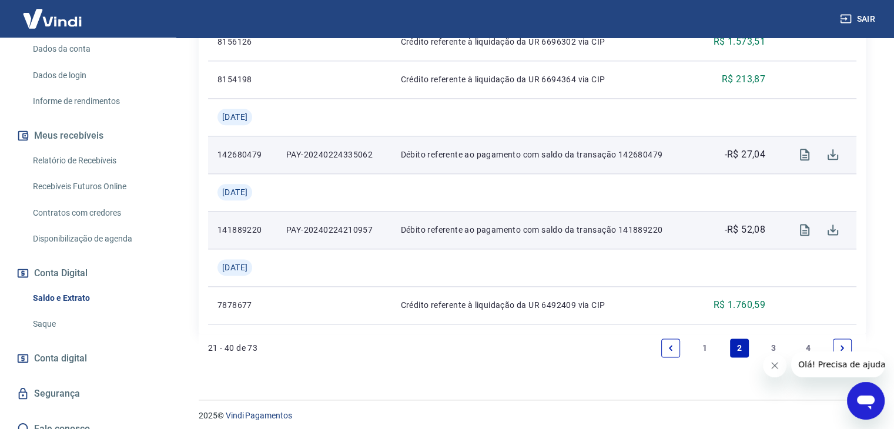
scroll to position [1479, 0]
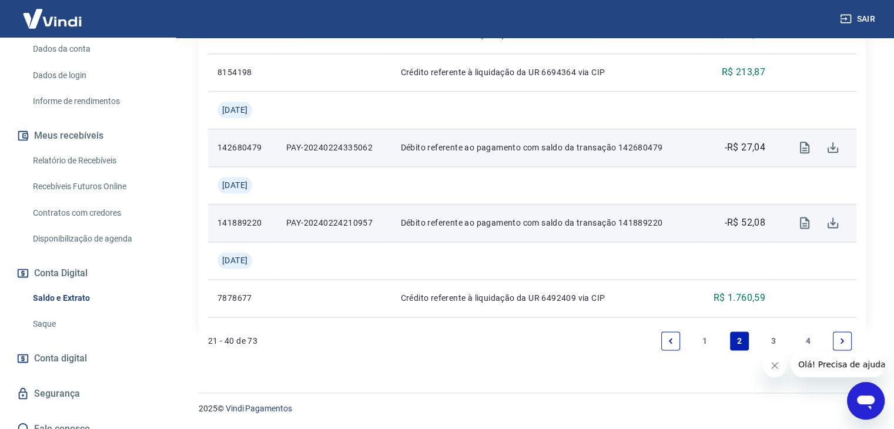
click at [771, 342] on link "3" at bounding box center [773, 341] width 19 height 19
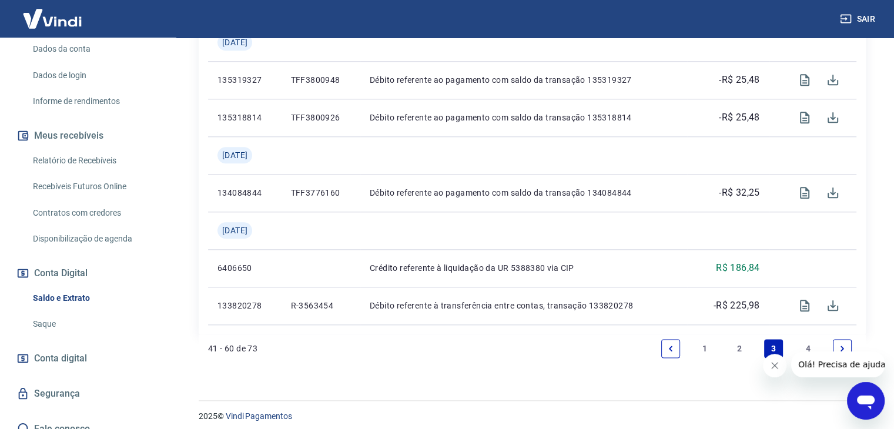
scroll to position [1367, 0]
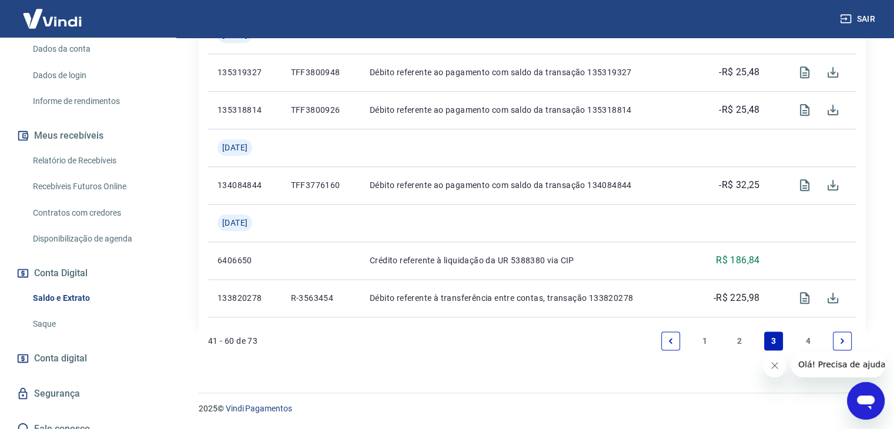
click at [811, 345] on link "4" at bounding box center [808, 341] width 19 height 19
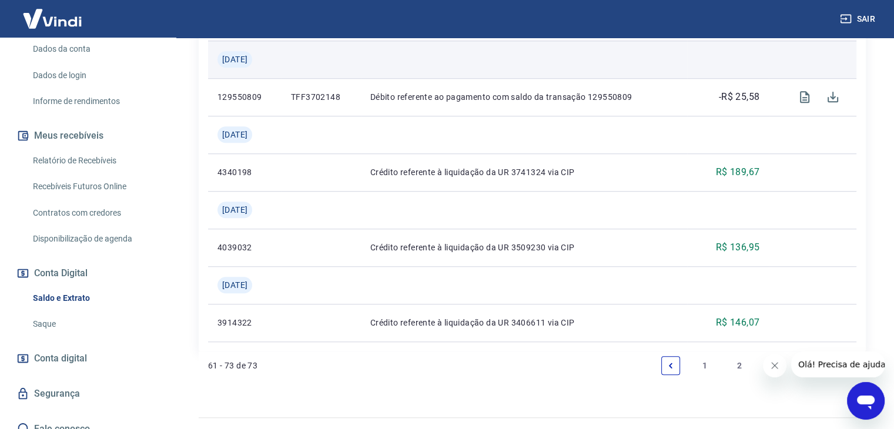
scroll to position [990, 0]
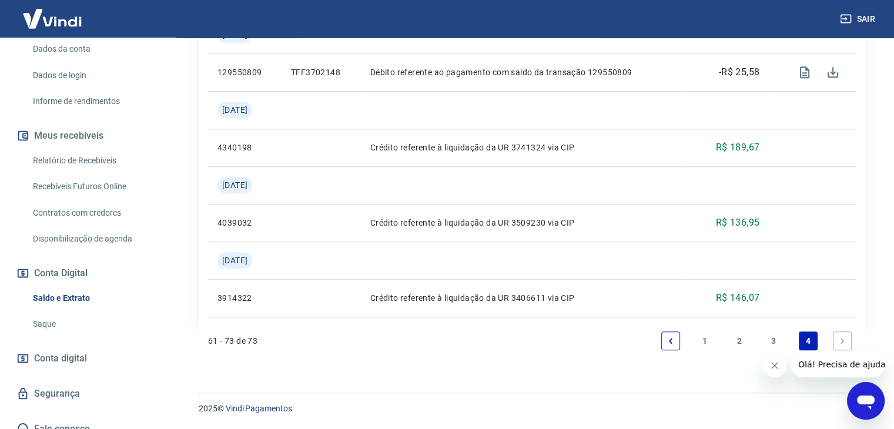
click at [847, 343] on link "Next page" at bounding box center [842, 341] width 19 height 19
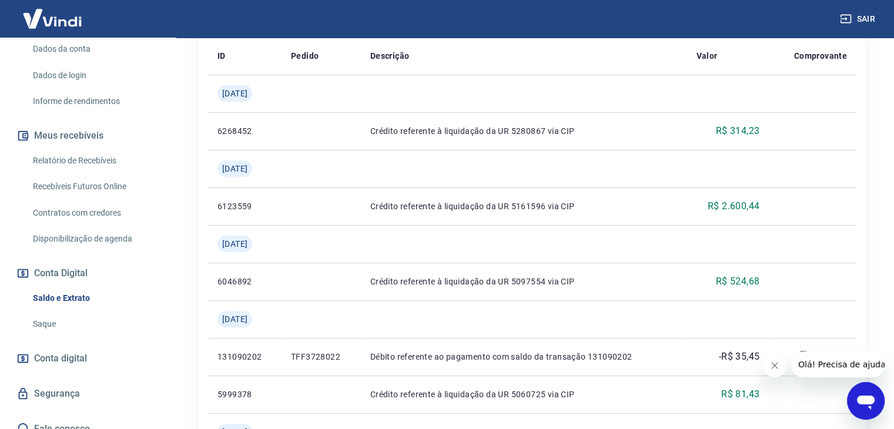
scroll to position [226, 0]
